Goal: Go to known website: Go to known website

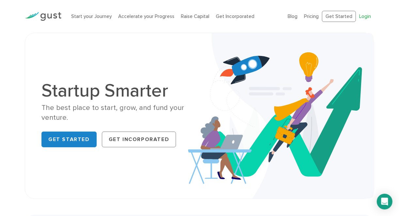
click at [363, 16] on link "Login" at bounding box center [365, 16] width 12 height 6
click at [365, 17] on link "Login" at bounding box center [365, 16] width 12 height 6
click at [362, 17] on link "Login" at bounding box center [365, 16] width 12 height 6
